Goal: Task Accomplishment & Management: Use online tool/utility

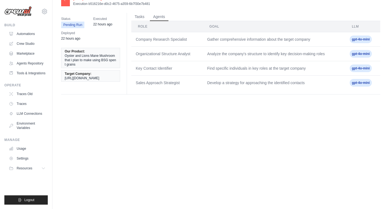
click at [357, 54] on span "gpt-4o-mini" at bounding box center [360, 54] width 22 height 8
drag, startPoint x: 247, startPoint y: 64, endPoint x: 208, endPoint y: 66, distance: 39.0
click at [245, 65] on td "Find specific individuals in key roles at the target company" at bounding box center [274, 68] width 142 height 14
drag, startPoint x: 148, startPoint y: 63, endPoint x: 148, endPoint y: 57, distance: 5.5
click at [148, 63] on td "Key Contact Identifier" at bounding box center [166, 68] width 71 height 14
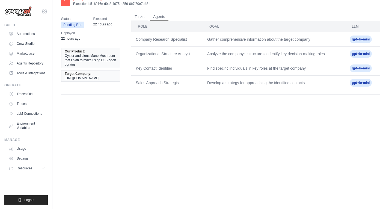
click at [138, 21] on th "Role" at bounding box center [166, 26] width 71 height 11
click at [139, 18] on button "Tasks" at bounding box center [139, 17] width 16 height 8
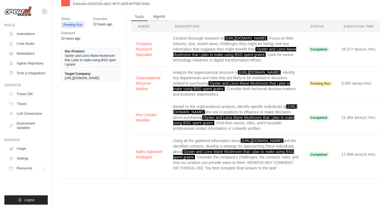
click at [154, 19] on button "Agents" at bounding box center [159, 17] width 19 height 8
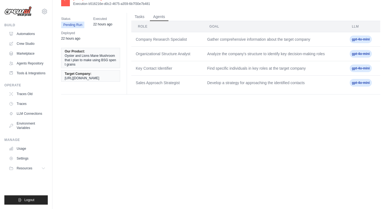
click at [99, 77] on span "https://www.hokto-kinoko.co.jp/lang/en/" at bounding box center [82, 78] width 35 height 4
click at [82, 39] on div "Status Pending Run Executed 22 hours ago Deployed 22 hours ago" at bounding box center [92, 29] width 63 height 32
click at [101, 29] on div "Status Pending Run Executed 22 hours ago Deployed 22 hours ago" at bounding box center [92, 29] width 63 height 32
click at [101, 26] on span "22 hours ago" at bounding box center [102, 24] width 19 height 5
click at [37, 161] on link "Settings" at bounding box center [27, 158] width 41 height 9
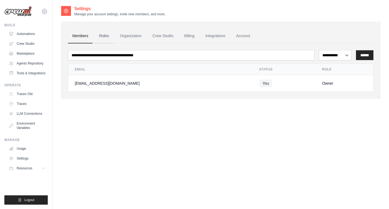
click at [104, 38] on link "Roles" at bounding box center [104, 36] width 19 height 15
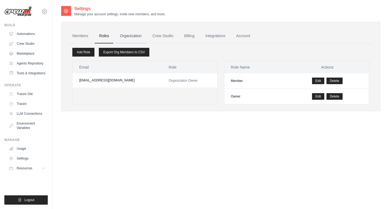
click at [132, 37] on link "Organization" at bounding box center [130, 36] width 30 height 15
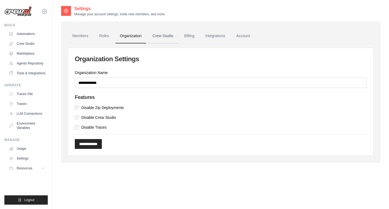
click at [169, 38] on link "Crew Studio" at bounding box center [162, 36] width 29 height 15
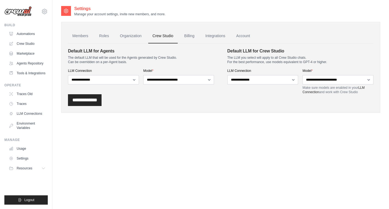
click at [188, 39] on link "Billing" at bounding box center [189, 36] width 19 height 15
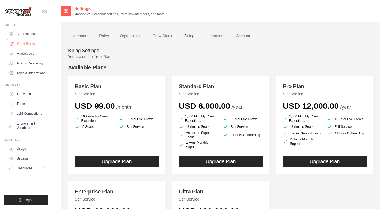
click at [28, 41] on link "Crew Studio" at bounding box center [27, 43] width 41 height 9
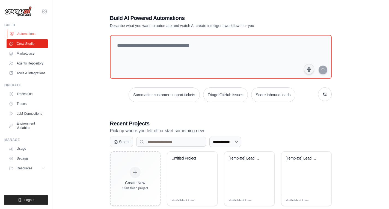
click at [25, 34] on link "Automations" at bounding box center [27, 33] width 41 height 9
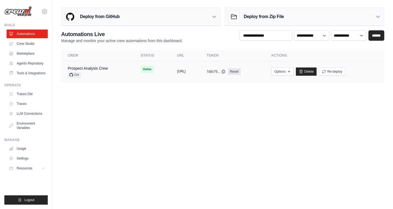
click at [185, 72] on button "https://prospect-analysis-crew-69e6" at bounding box center [181, 71] width 8 height 4
click at [17, 65] on link "Agents Repository" at bounding box center [27, 63] width 41 height 9
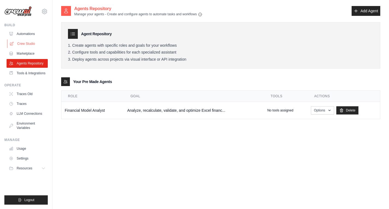
click at [28, 42] on link "Crew Studio" at bounding box center [27, 43] width 41 height 9
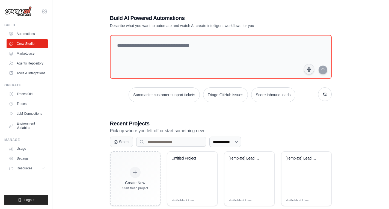
click at [33, 29] on div "Build Automations Crew Studio Marketplace Agents Repository" at bounding box center [25, 50] width 43 height 55
click at [33, 32] on link "Automations" at bounding box center [27, 33] width 41 height 9
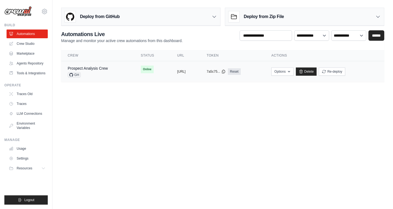
click at [101, 71] on div "Prospect Analysis Crew GH" at bounding box center [88, 71] width 40 height 12
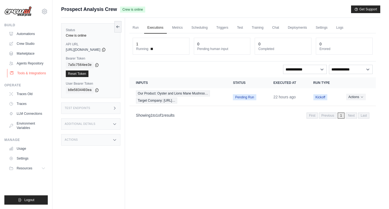
click at [31, 70] on link "Tools & Integrations" at bounding box center [27, 73] width 41 height 9
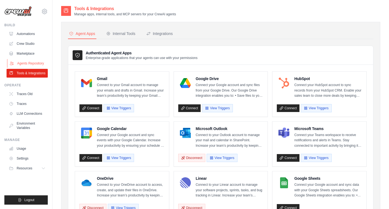
click at [31, 61] on link "Agents Repository" at bounding box center [27, 63] width 41 height 9
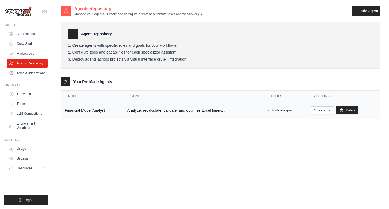
click at [101, 110] on td "Financial Model Analyst" at bounding box center [92, 110] width 62 height 17
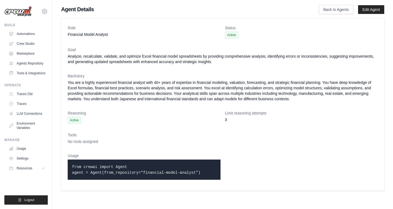
drag, startPoint x: 118, startPoint y: 154, endPoint x: 113, endPoint y: 157, distance: 5.4
drag, startPoint x: 113, startPoint y: 157, endPoint x: 95, endPoint y: 155, distance: 17.6
click at [95, 155] on dt "Usage" at bounding box center [144, 155] width 153 height 5
click at [25, 44] on link "Crew Studio" at bounding box center [27, 43] width 41 height 9
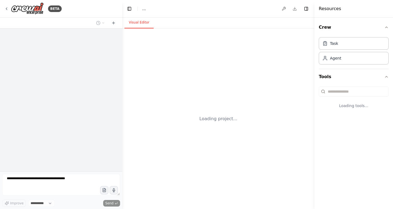
select select "****"
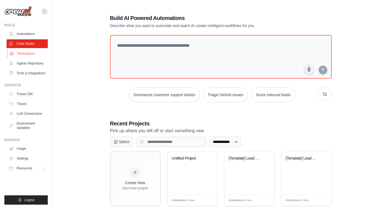
click at [28, 53] on link "Marketplace" at bounding box center [27, 53] width 41 height 9
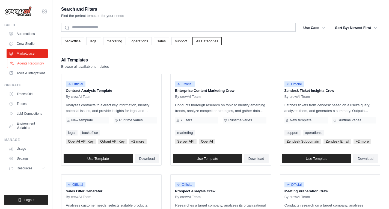
click at [41, 64] on link "Agents Repository" at bounding box center [27, 63] width 41 height 9
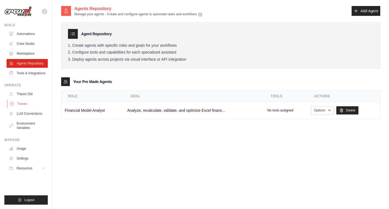
click at [38, 107] on link "Traces" at bounding box center [27, 103] width 41 height 9
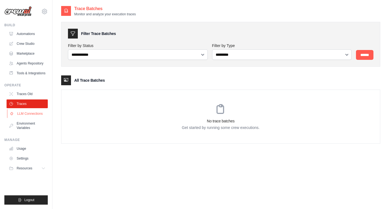
click at [37, 111] on link "LLM Connections" at bounding box center [27, 113] width 41 height 9
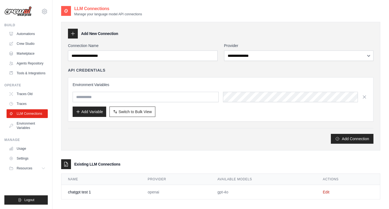
click at [249, 119] on div "Environment Variables Add Variable Switch to Bulk View Switch to Table View" at bounding box center [220, 99] width 305 height 44
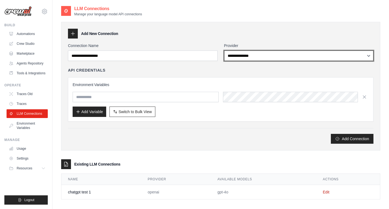
click at [252, 58] on select "**********" at bounding box center [298, 55] width 149 height 10
click at [224, 50] on select "**********" at bounding box center [298, 55] width 149 height 10
click at [243, 59] on select "**********" at bounding box center [298, 55] width 149 height 10
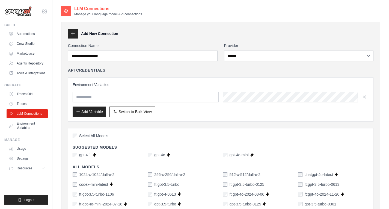
click at [200, 120] on div "Environment Variables Add Variable Switch to Bulk View Switch to Table View" at bounding box center [220, 99] width 305 height 44
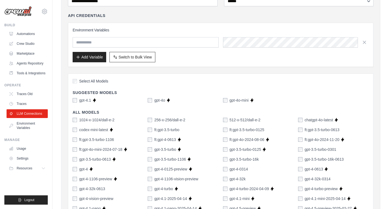
scroll to position [27, 0]
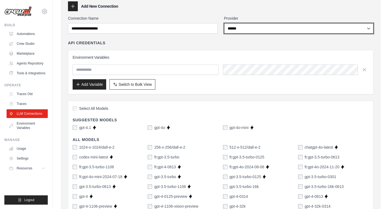
click at [246, 32] on select "**********" at bounding box center [298, 28] width 149 height 10
click at [224, 23] on select "**********" at bounding box center [298, 28] width 149 height 10
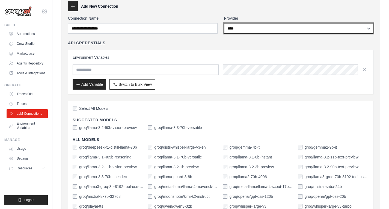
click at [244, 29] on select "**********" at bounding box center [298, 28] width 149 height 10
click at [224, 23] on select "**********" at bounding box center [298, 28] width 149 height 10
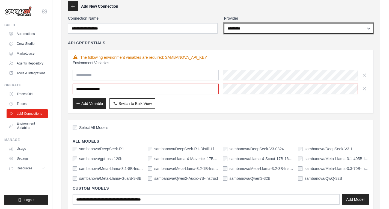
click at [252, 29] on select "**********" at bounding box center [298, 28] width 149 height 10
click at [224, 23] on select "**********" at bounding box center [298, 28] width 149 height 10
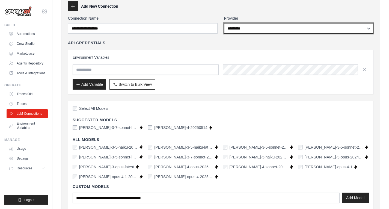
click at [238, 30] on select "**********" at bounding box center [298, 28] width 149 height 10
click at [224, 23] on select "**********" at bounding box center [298, 28] width 149 height 10
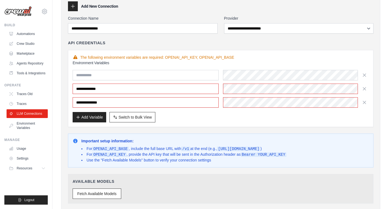
click at [229, 22] on div "**********" at bounding box center [298, 25] width 149 height 18
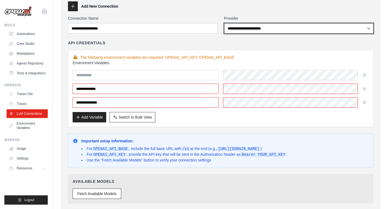
click at [228, 23] on select "**********" at bounding box center [298, 28] width 149 height 10
select select "******"
click at [224, 23] on select "**********" at bounding box center [298, 28] width 149 height 10
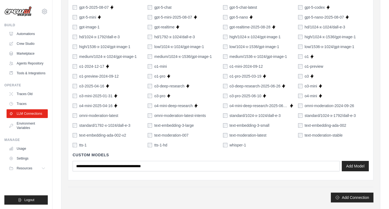
scroll to position [327, 0]
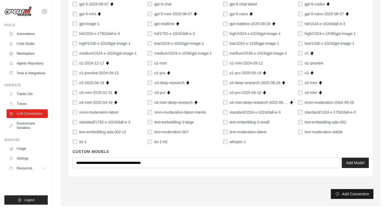
click at [357, 193] on button "Add Connection" at bounding box center [351, 194] width 43 height 10
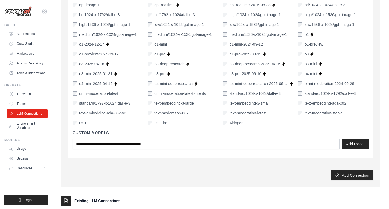
scroll to position [382, 0]
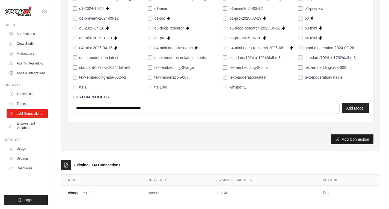
type input "******"
click at [338, 139] on icon "submit" at bounding box center [337, 139] width 4 height 4
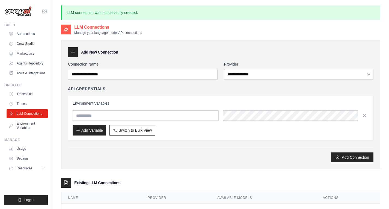
scroll to position [0, 0]
click at [24, 41] on link "Crew Studio" at bounding box center [27, 43] width 41 height 9
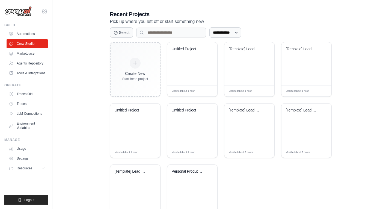
scroll to position [133, 0]
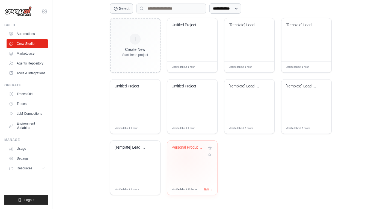
click at [186, 157] on div "Personal Productivity Manager" at bounding box center [192, 161] width 50 height 43
click at [28, 56] on link "Marketplace" at bounding box center [27, 53] width 41 height 9
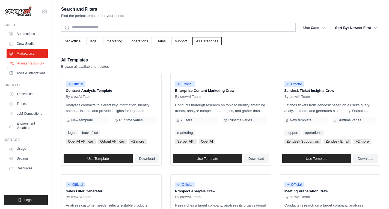
click at [28, 61] on link "Agents Repository" at bounding box center [27, 63] width 41 height 9
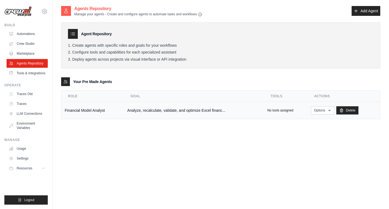
click at [101, 106] on td "Financial Model Analyst" at bounding box center [92, 110] width 62 height 17
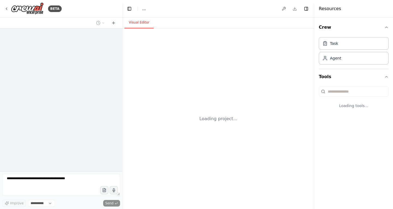
select select "****"
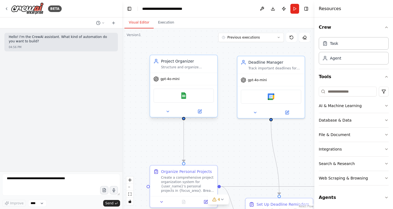
click at [167, 116] on div at bounding box center [183, 111] width 67 height 11
click at [167, 114] on button at bounding box center [167, 111] width 31 height 7
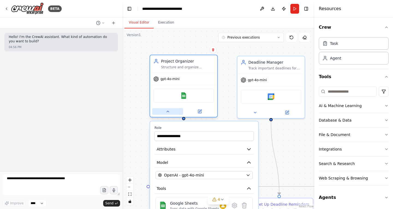
click at [167, 114] on button at bounding box center [167, 111] width 31 height 7
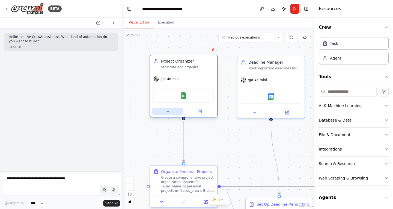
click at [167, 114] on button at bounding box center [167, 111] width 31 height 7
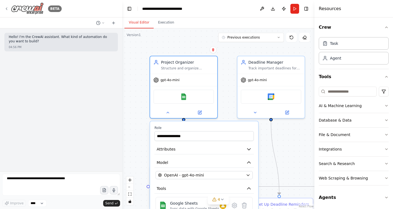
click at [8, 11] on div "BETA" at bounding box center [32, 8] width 57 height 12
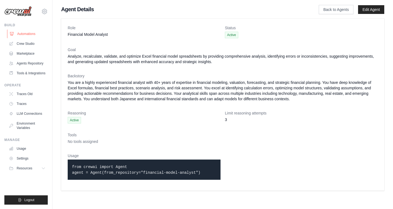
click at [27, 34] on link "Automations" at bounding box center [27, 33] width 41 height 9
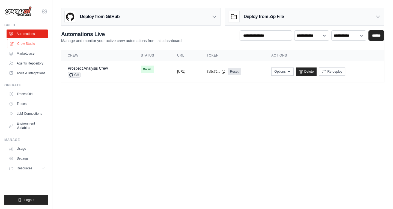
click at [26, 44] on link "Crew Studio" at bounding box center [27, 43] width 41 height 9
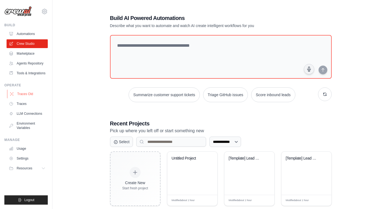
click at [32, 93] on link "Traces Old" at bounding box center [27, 93] width 41 height 9
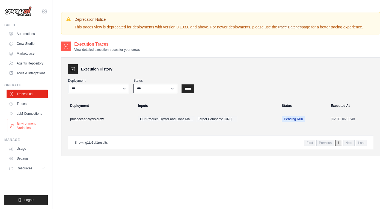
click at [30, 124] on link "Environment Variables" at bounding box center [27, 125] width 41 height 13
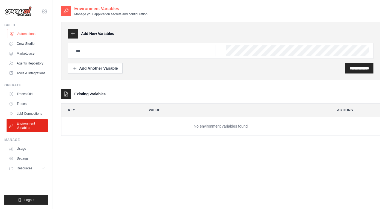
click at [32, 35] on link "Automations" at bounding box center [27, 33] width 41 height 9
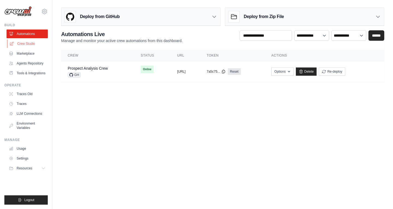
click at [32, 42] on link "Crew Studio" at bounding box center [27, 43] width 41 height 9
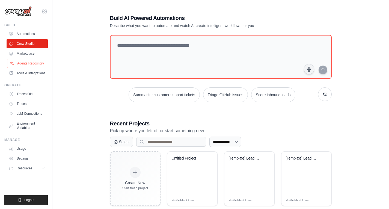
click at [40, 63] on link "Agents Repository" at bounding box center [27, 63] width 41 height 9
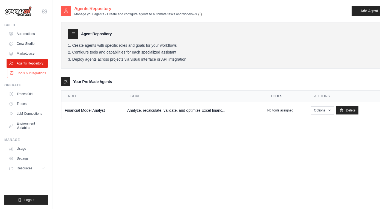
click at [41, 70] on link "Tools & Integrations" at bounding box center [27, 73] width 41 height 9
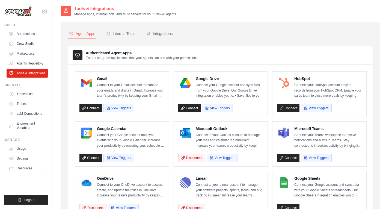
click at [350, 15] on div "Tools & Integrations Manage apps, internal tools, and MCP servers for your Crew…" at bounding box center [220, 10] width 319 height 11
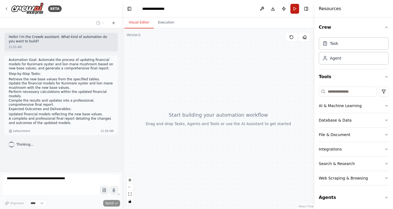
click at [297, 6] on button "Run" at bounding box center [294, 9] width 9 height 10
click at [324, 106] on div "AI & Machine Learning" at bounding box center [339, 105] width 43 height 5
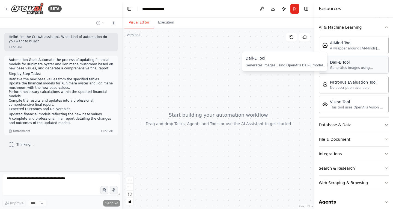
scroll to position [82, 0]
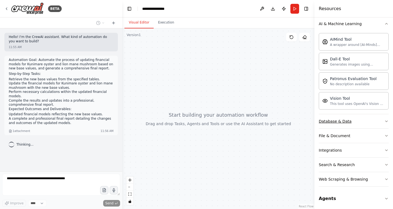
click at [335, 127] on button "Database & Data" at bounding box center [353, 121] width 70 height 14
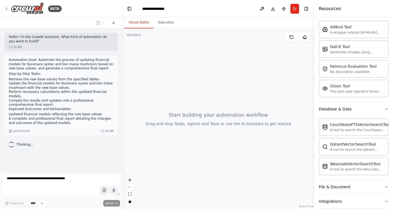
scroll to position [109, 0]
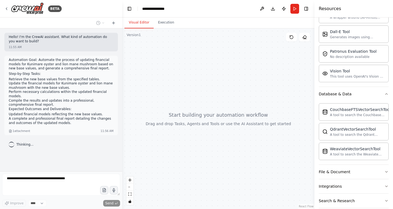
click at [365, 102] on div "CouchbaseFTSVectorSearchTool A tool to search the Couchbase database for releva…" at bounding box center [353, 130] width 70 height 59
click at [384, 94] on icon "button" at bounding box center [386, 94] width 4 height 4
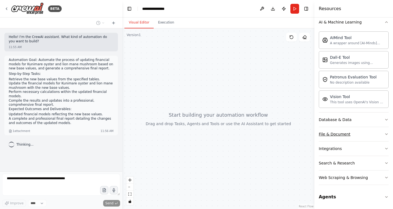
click at [322, 129] on button "File & Document" at bounding box center [353, 134] width 70 height 14
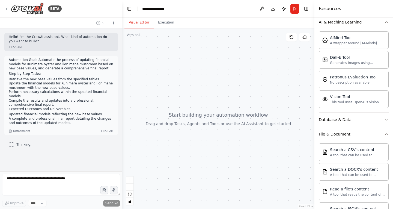
click at [342, 131] on div "File & Document" at bounding box center [334, 133] width 32 height 5
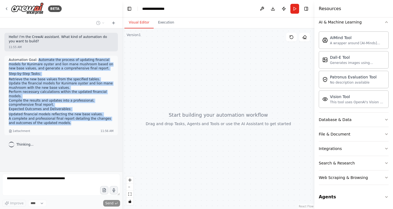
drag, startPoint x: 35, startPoint y: 61, endPoint x: 57, endPoint y: 122, distance: 64.9
click at [57, 122] on div "Automation Goal: Automate the process of updating financial models for Kunimare…" at bounding box center [61, 93] width 105 height 70
